Goal: Navigation & Orientation: Find specific page/section

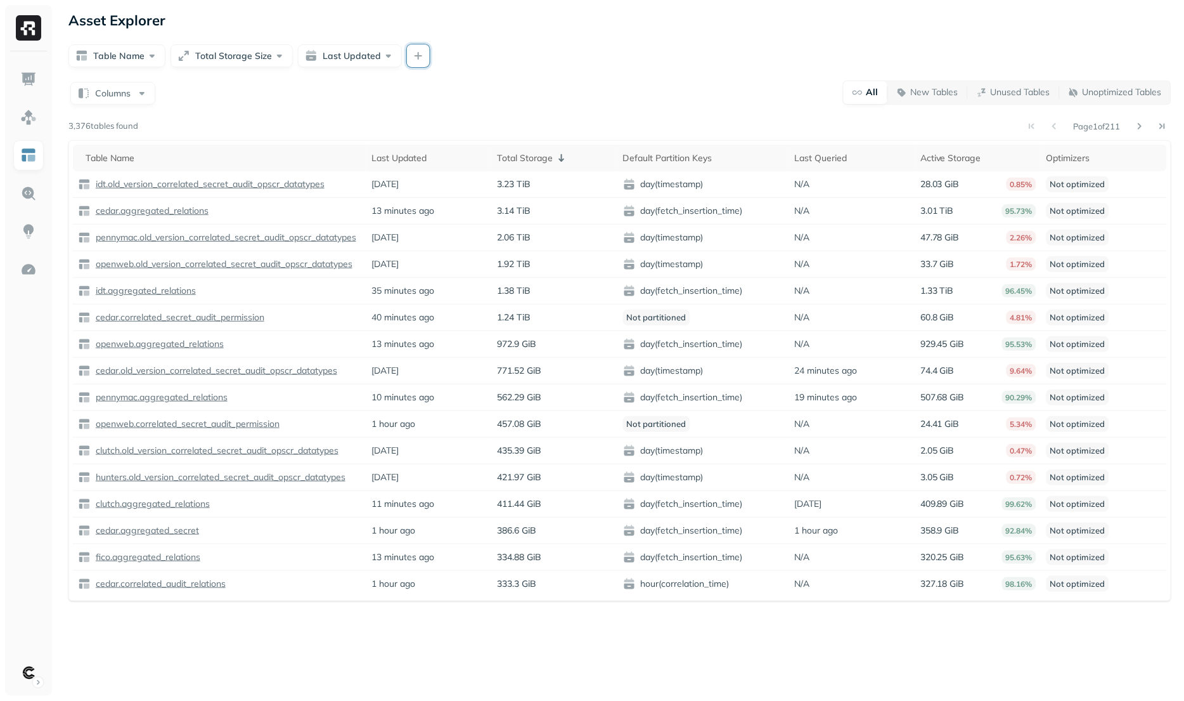
click at [413, 60] on button "button" at bounding box center [418, 55] width 23 height 23
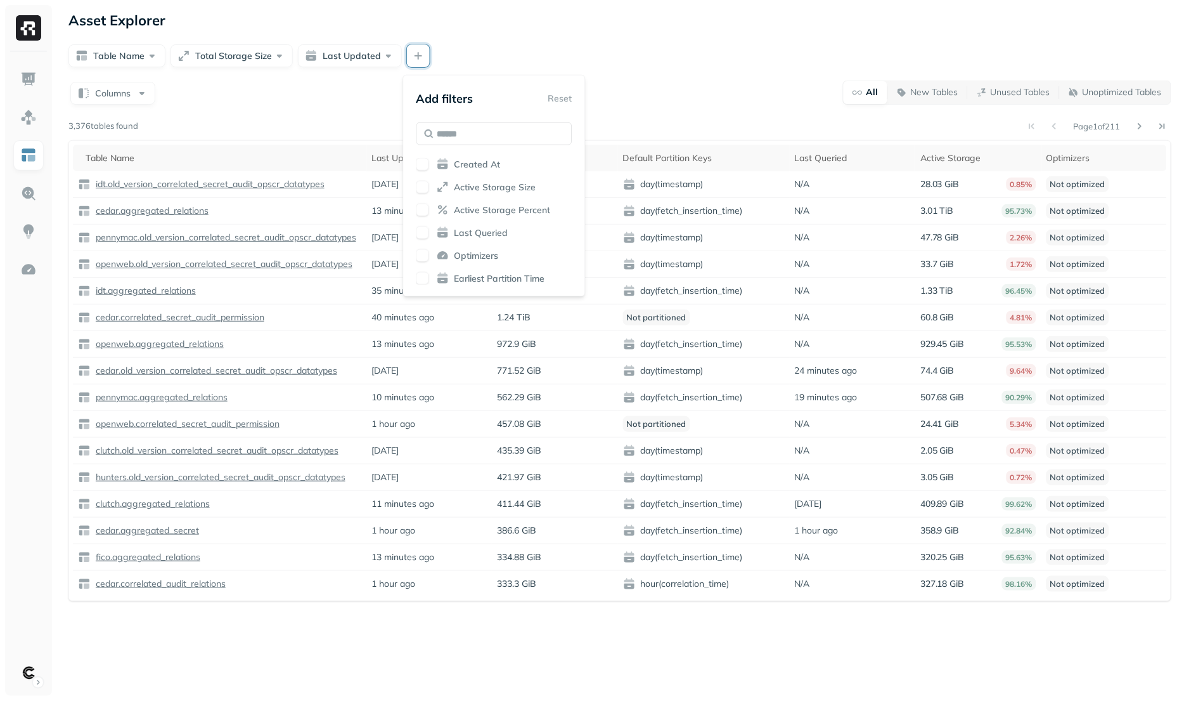
click at [468, 158] on span "Created At" at bounding box center [478, 164] width 46 height 12
click at [473, 181] on span "Active Storage Size" at bounding box center [496, 187] width 82 height 12
click at [481, 204] on span "Active Storage Percent" at bounding box center [503, 210] width 96 height 12
click at [480, 228] on span "Last Queried" at bounding box center [482, 232] width 54 height 12
click at [476, 254] on span "Optimizers" at bounding box center [477, 255] width 44 height 12
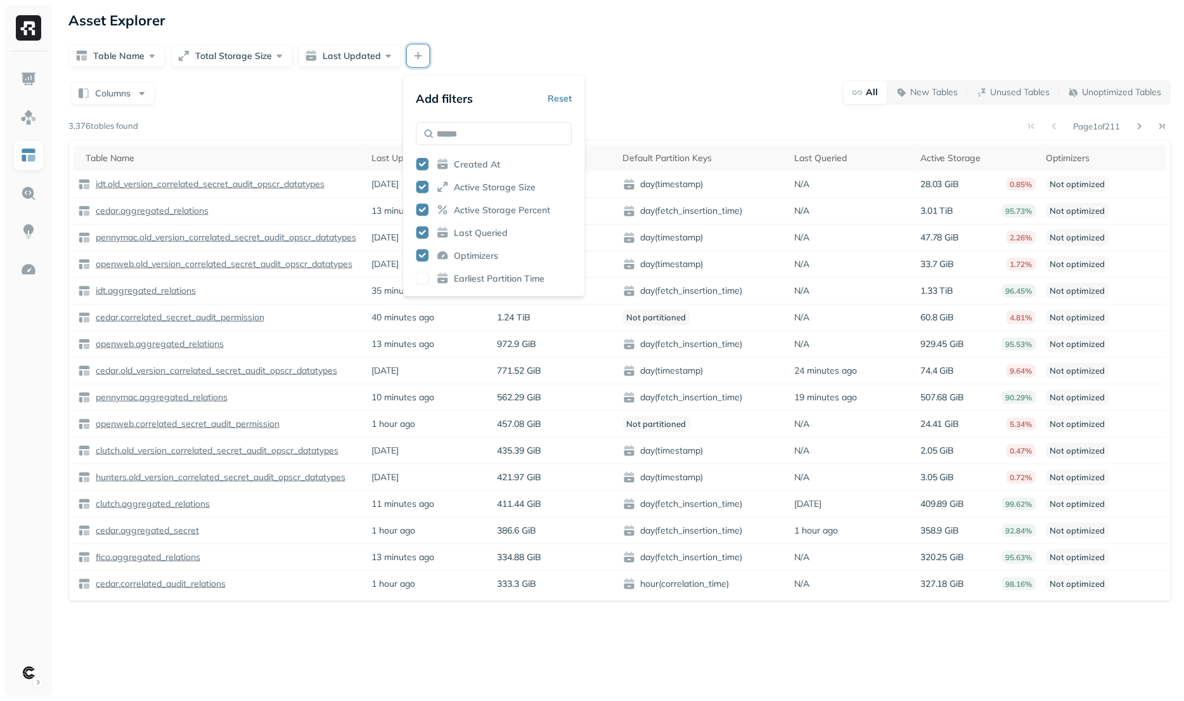
click at [482, 277] on span "Earliest Partition Time" at bounding box center [500, 278] width 91 height 12
click at [675, 70] on div "Asset Explorer Table Name Total Storage Size Last Updated Columns All New Table…" at bounding box center [620, 350] width 1129 height 701
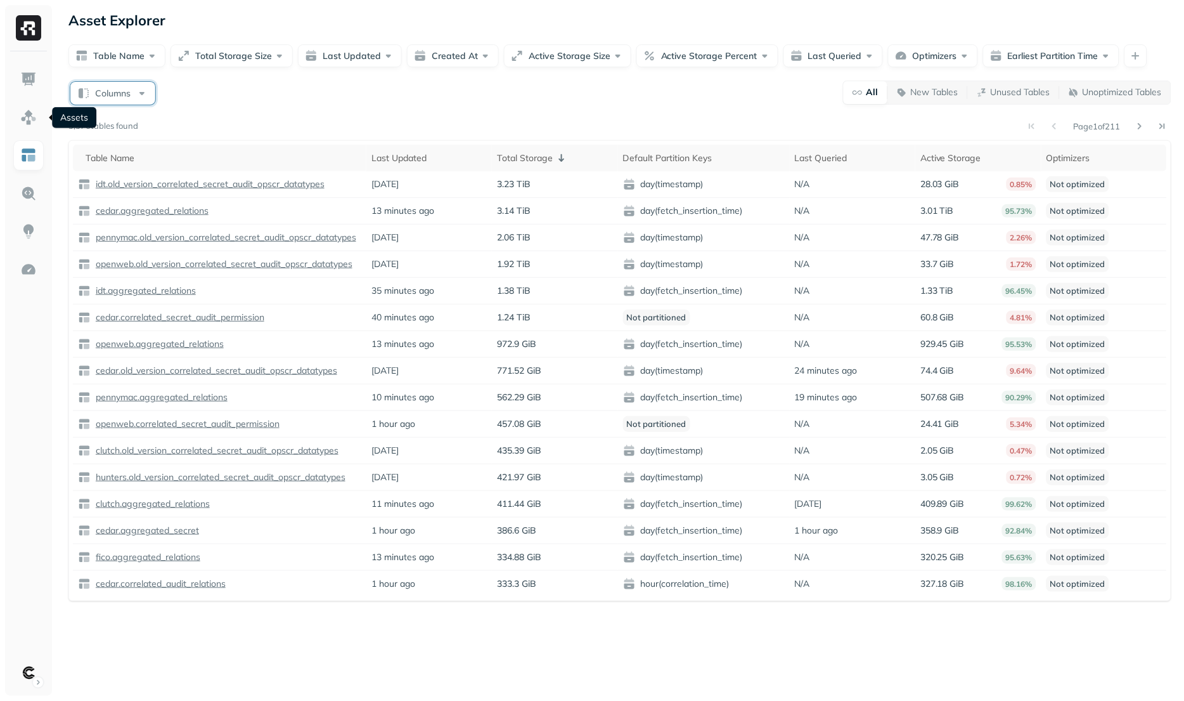
click at [93, 95] on button "Columns" at bounding box center [112, 93] width 85 height 23
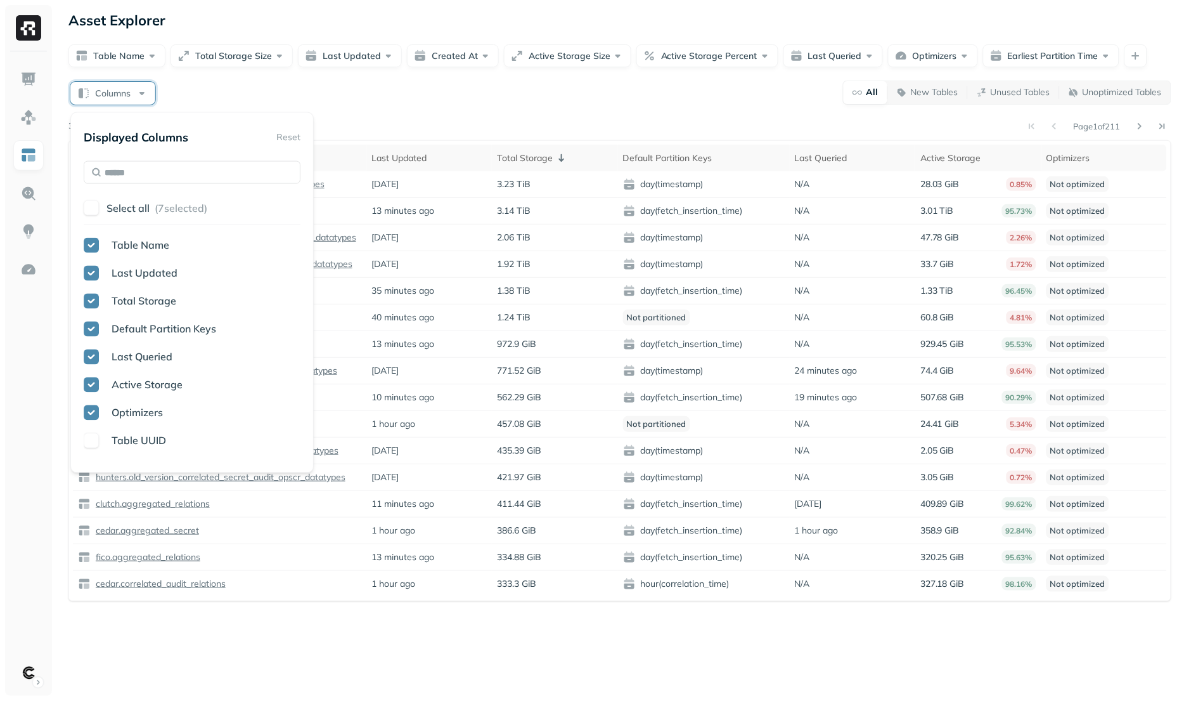
click at [114, 202] on p "Select all" at bounding box center [128, 208] width 43 height 13
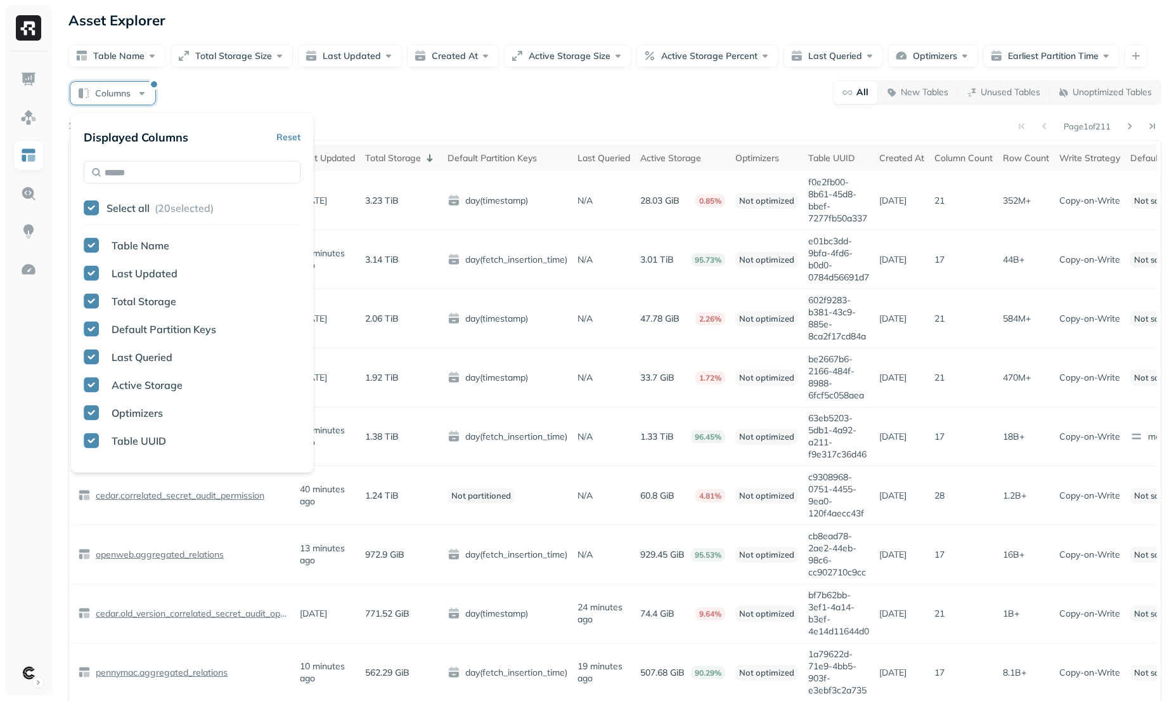
click at [585, 101] on div "Columns All New Tables Unused Tables Unoptimized Tables" at bounding box center [614, 92] width 1093 height 25
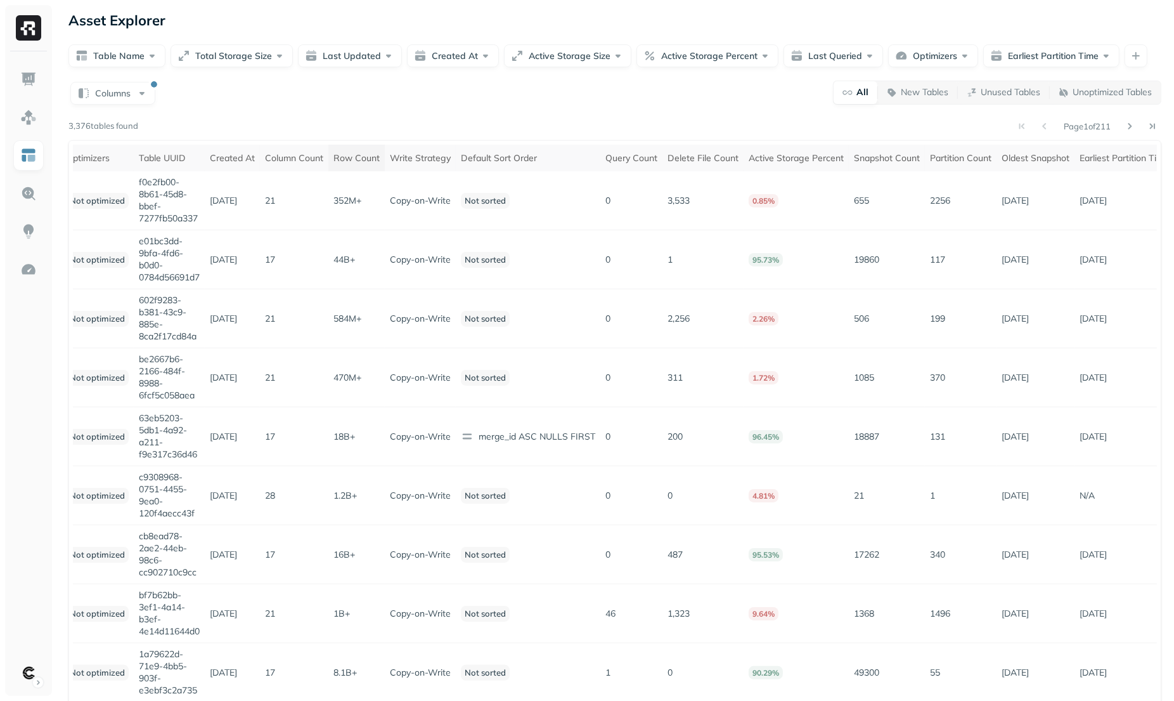
scroll to position [0, 701]
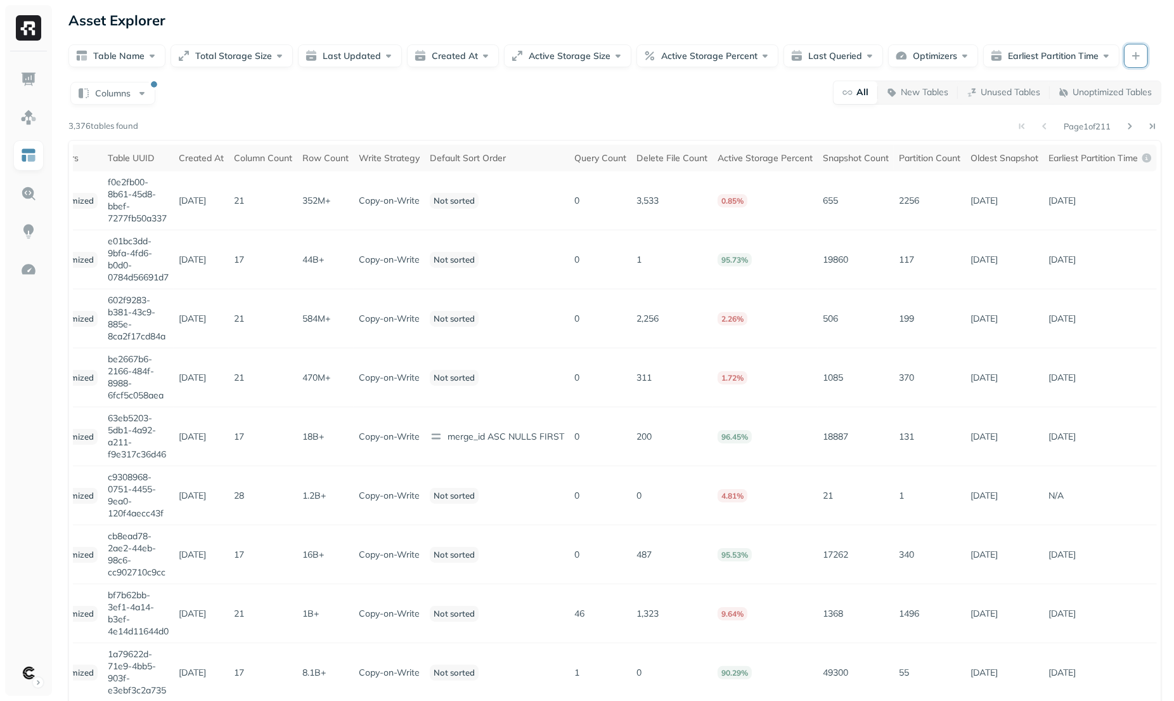
click at [1125, 57] on button "button" at bounding box center [1136, 55] width 23 height 23
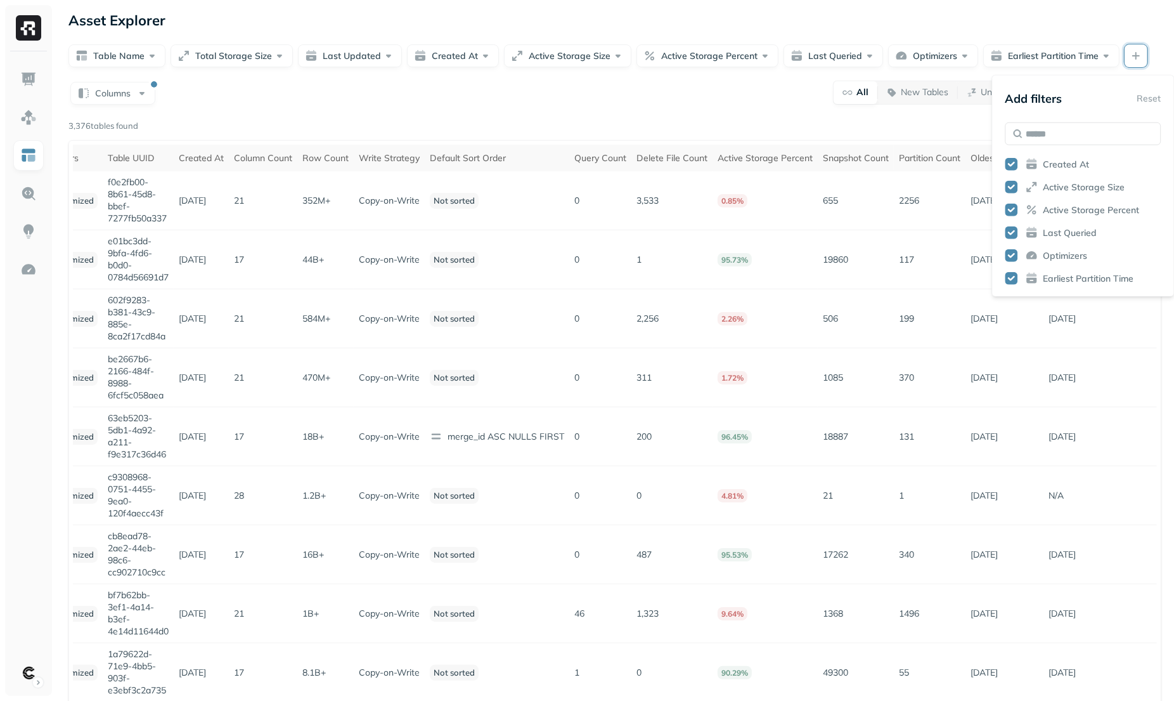
click at [738, 108] on div "Columns All New Tables Unused Tables Unoptimized Tables Page 1 of 211 3,376 tab…" at bounding box center [614, 599] width 1093 height 1039
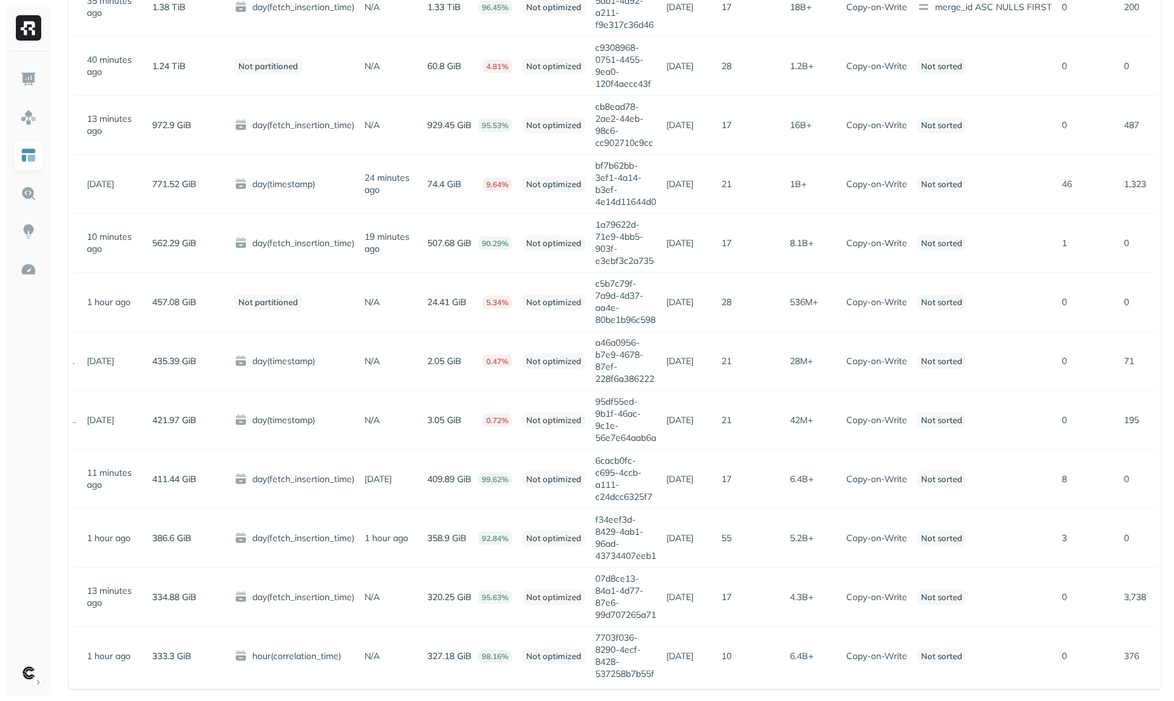
scroll to position [0, 0]
